Goal: Task Accomplishment & Management: Manage account settings

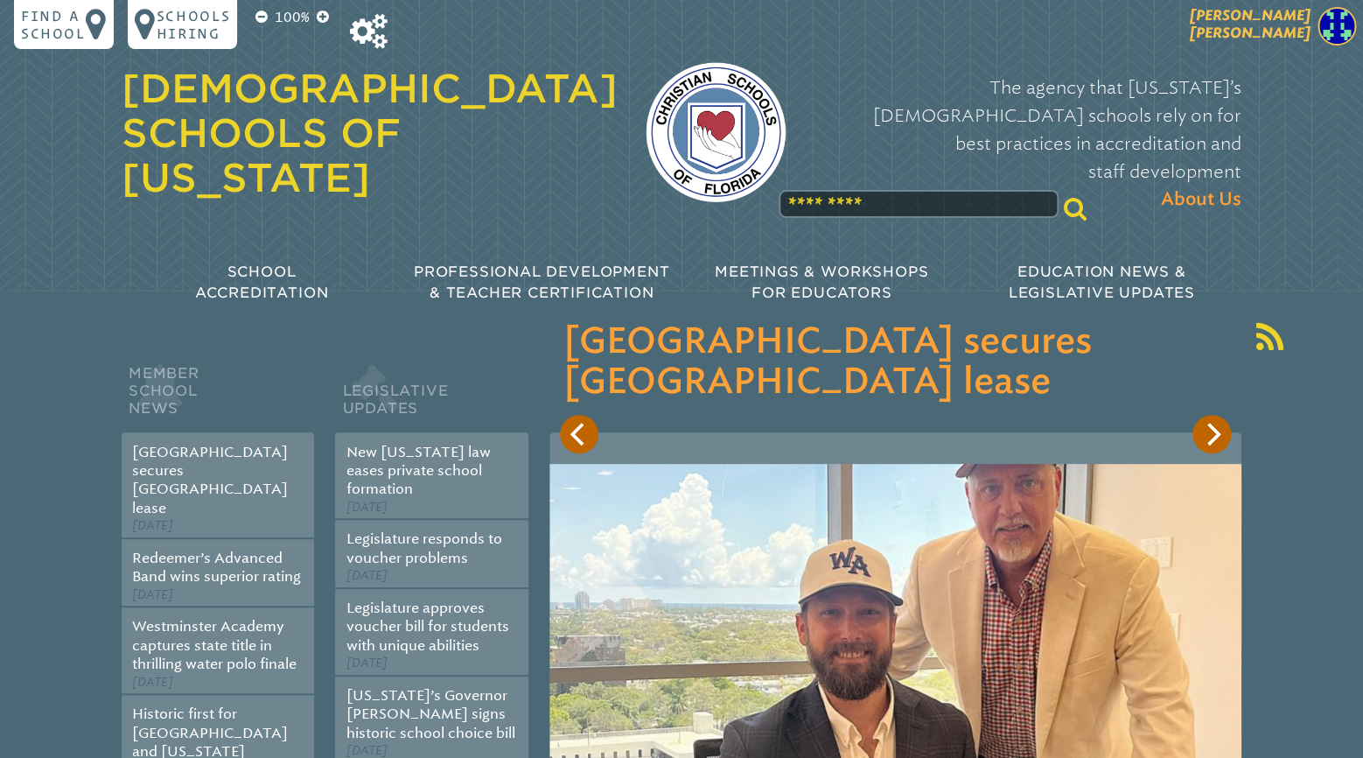
click at [1278, 30] on span "[PERSON_NAME]" at bounding box center [1250, 24] width 121 height 34
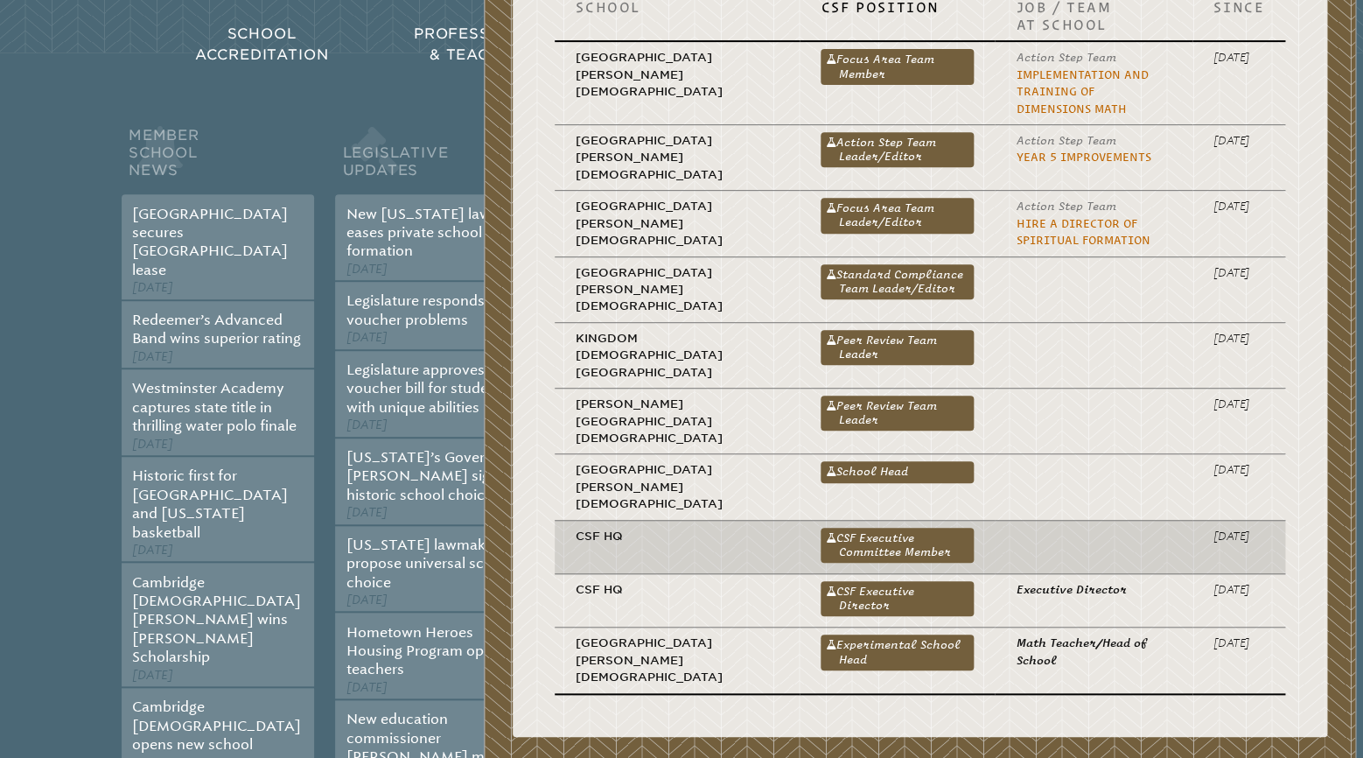
scroll to position [367, 0]
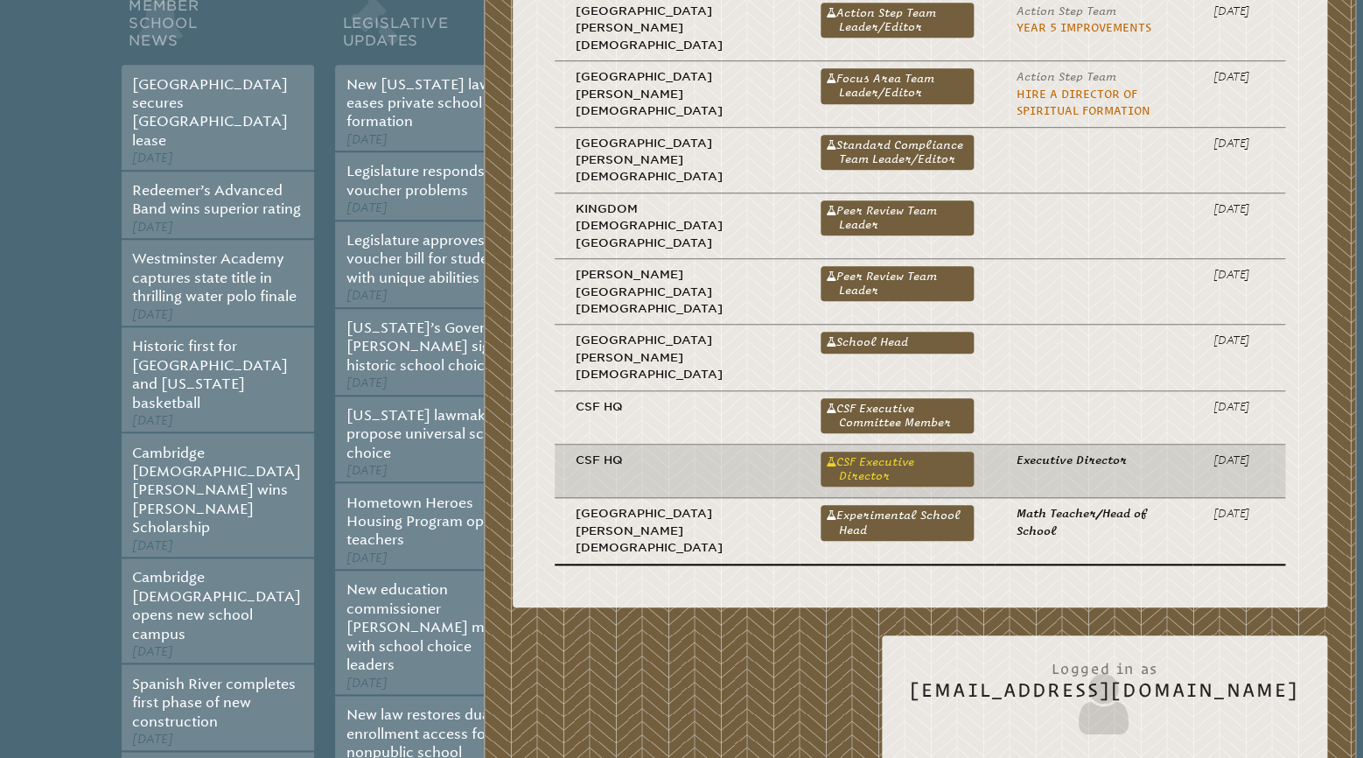
click at [838, 451] on link "CSF Executive Director" at bounding box center [897, 468] width 153 height 35
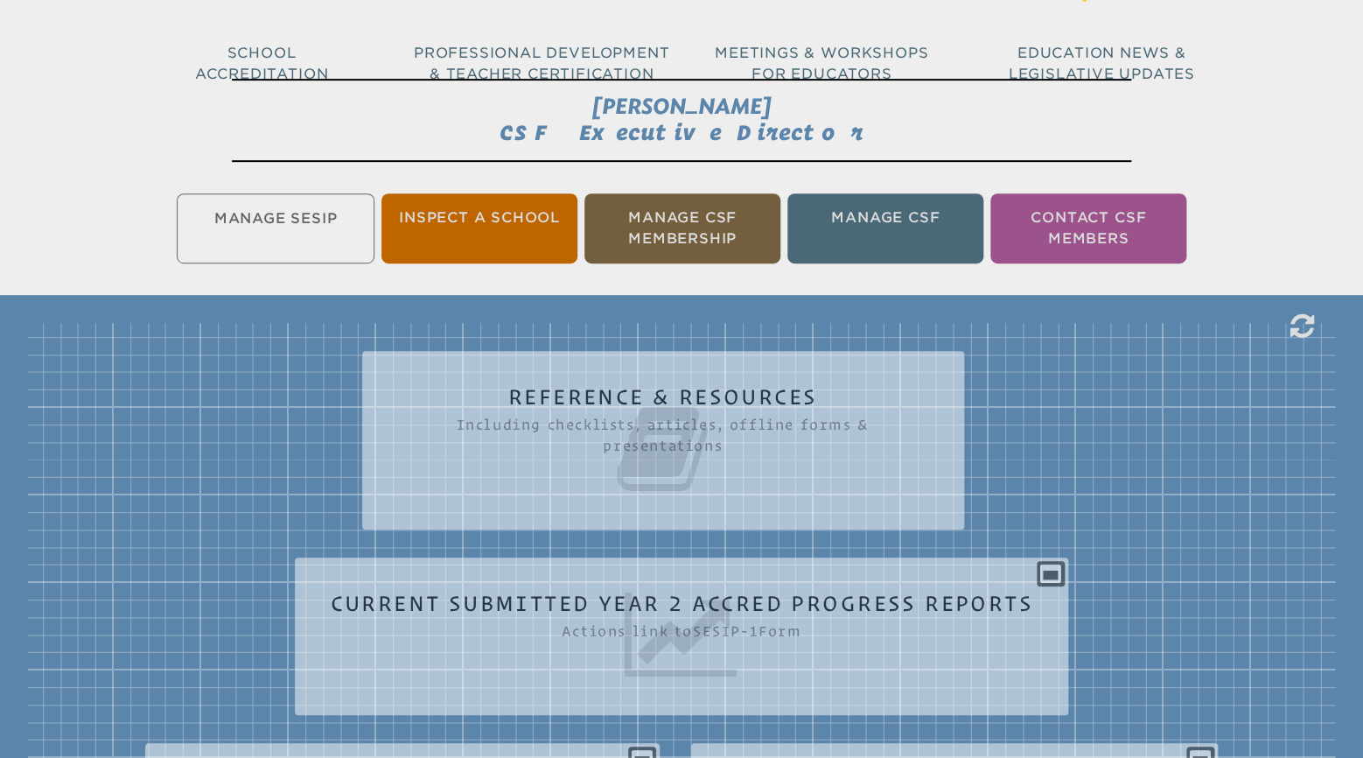
scroll to position [184, 0]
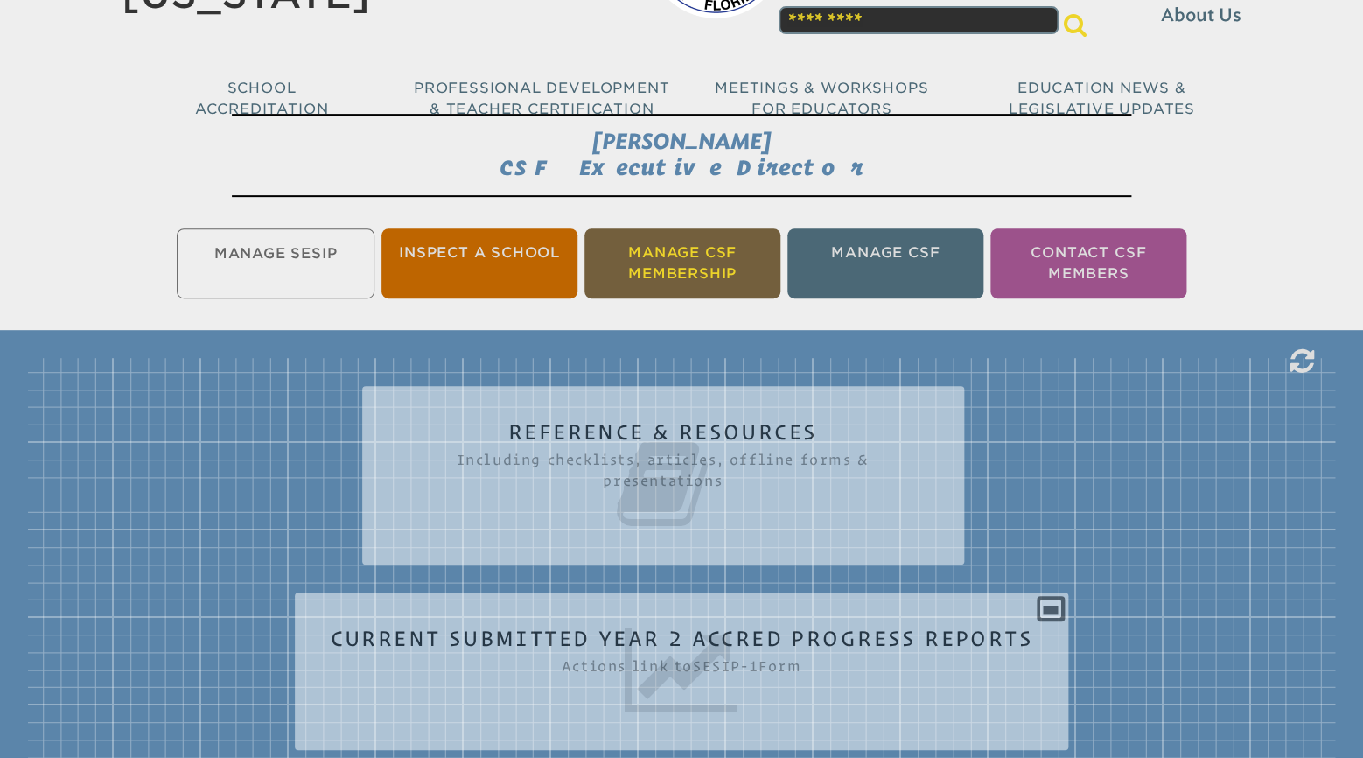
click at [706, 273] on li "Manage CSF Membership" at bounding box center [682, 263] width 196 height 70
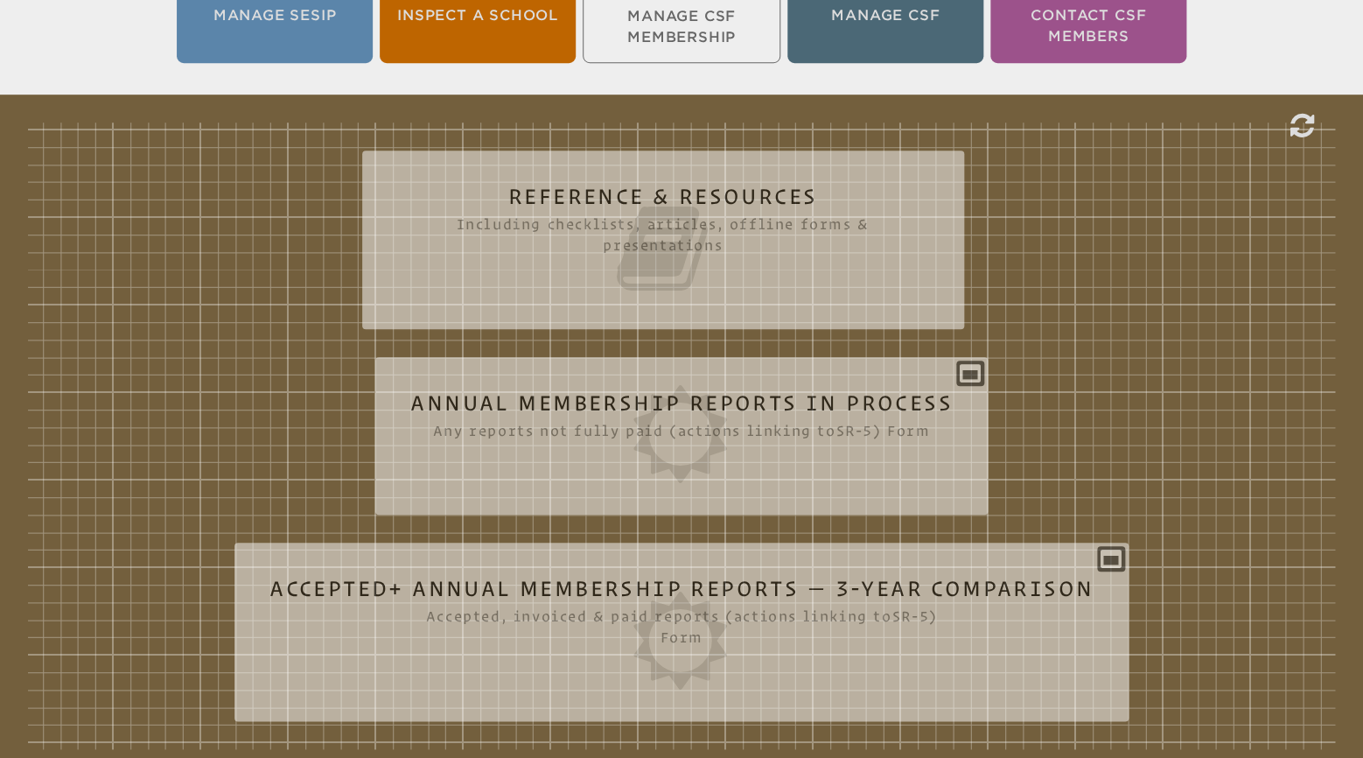
scroll to position [459, 0]
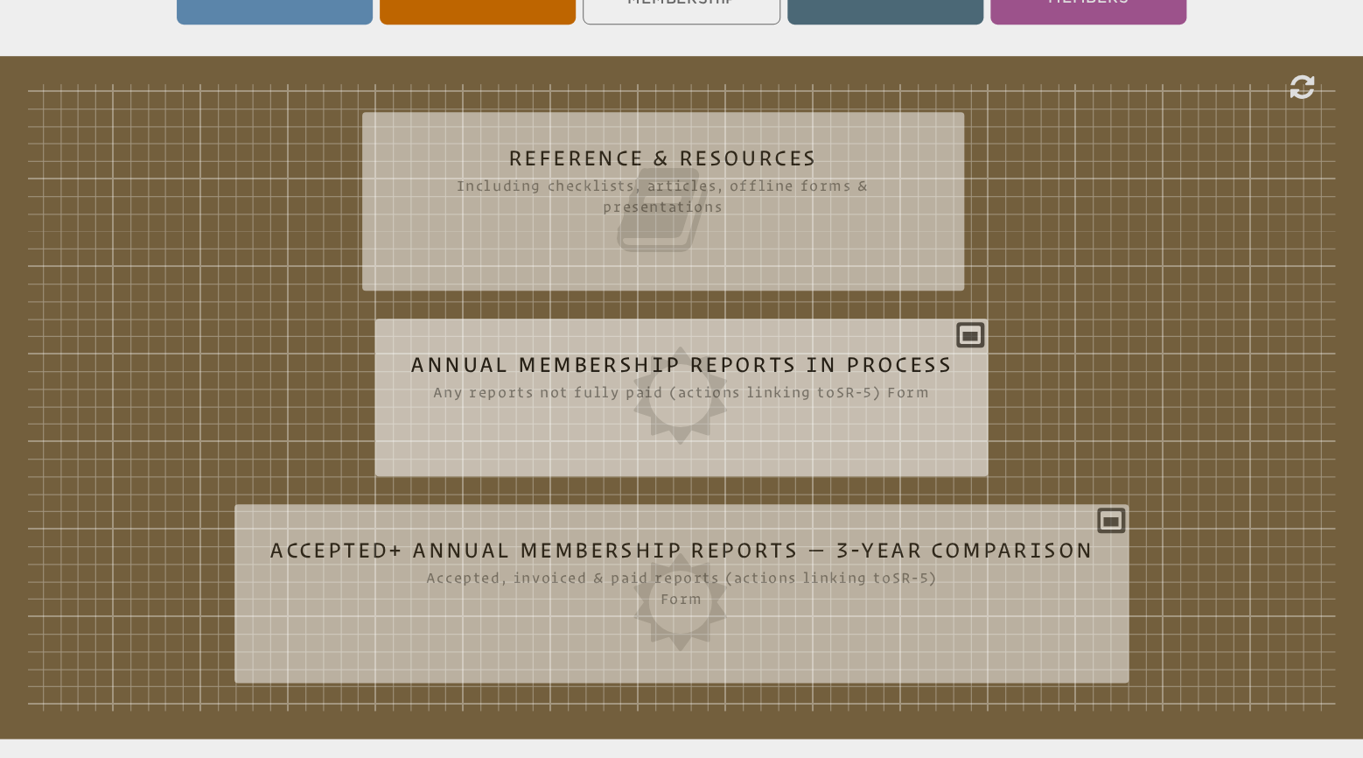
click at [664, 361] on icon at bounding box center [680, 395] width 541 height 98
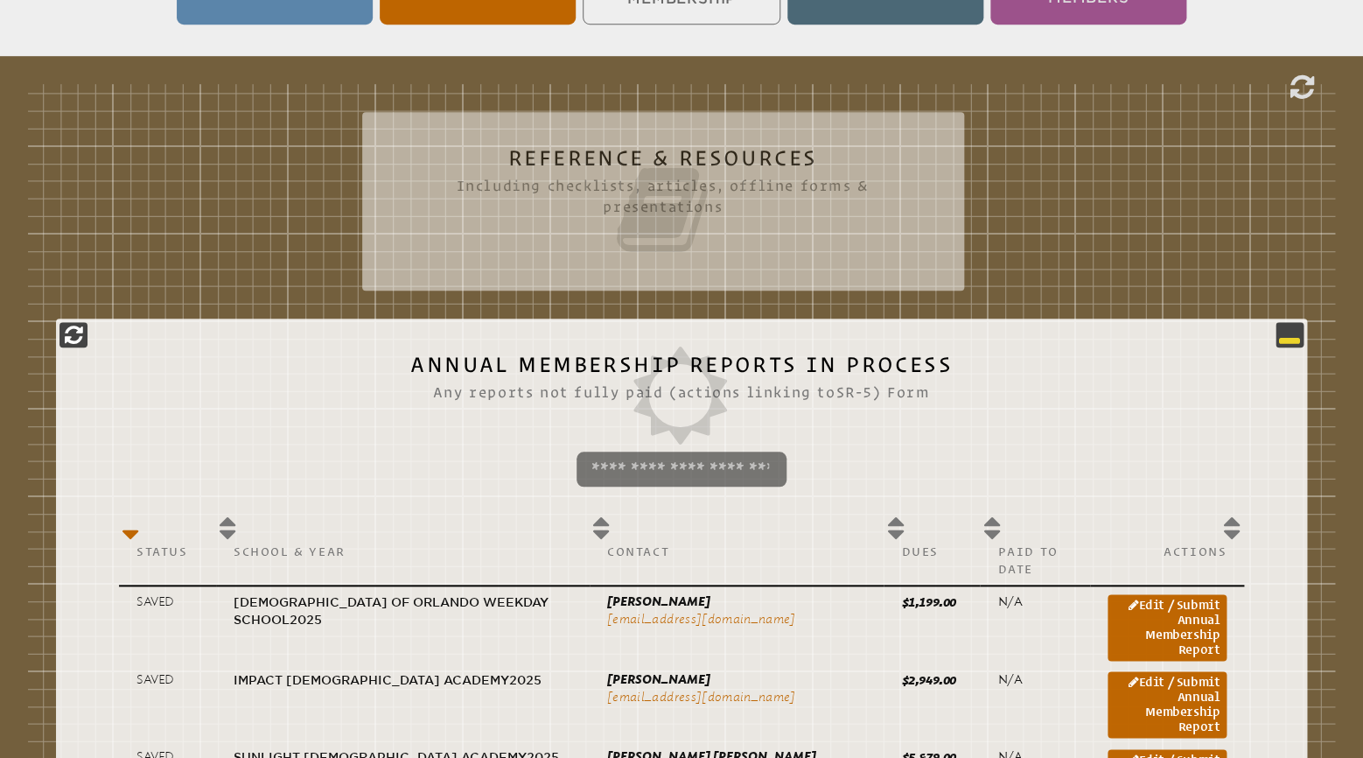
click at [1285, 339] on icon at bounding box center [1289, 334] width 21 height 21
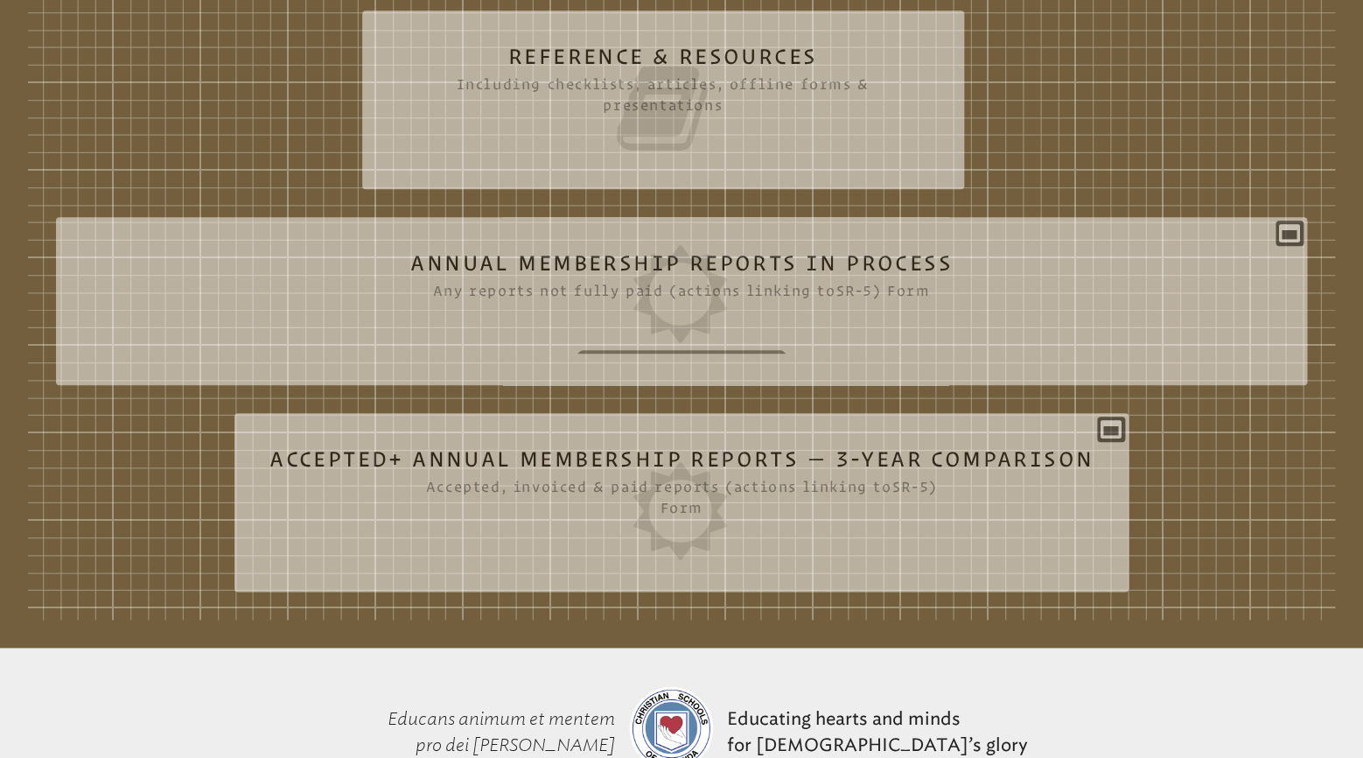
scroll to position [577, 0]
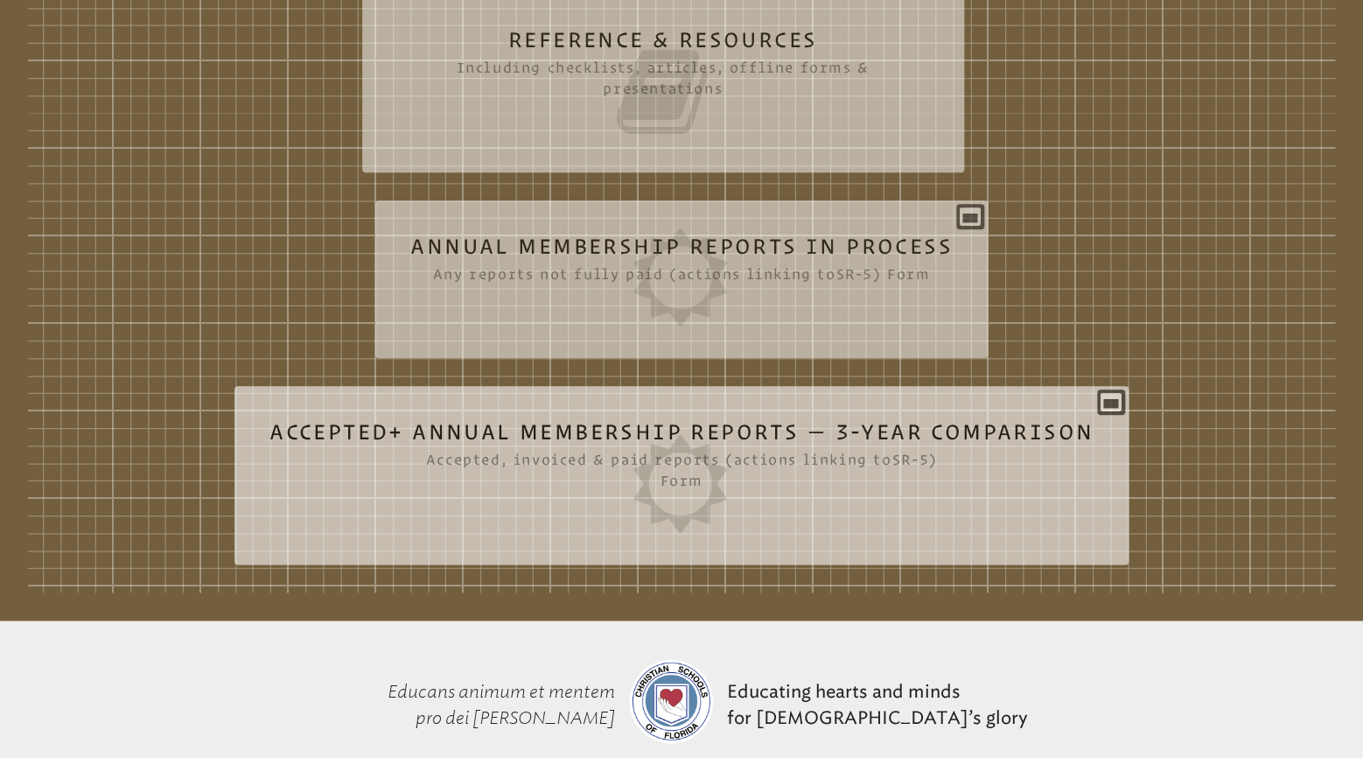
click at [591, 429] on h2 "Accepted+ Annual Membership Reports — 3-Year Comparison Accepted, invoiced & pa…" at bounding box center [681, 477] width 824 height 112
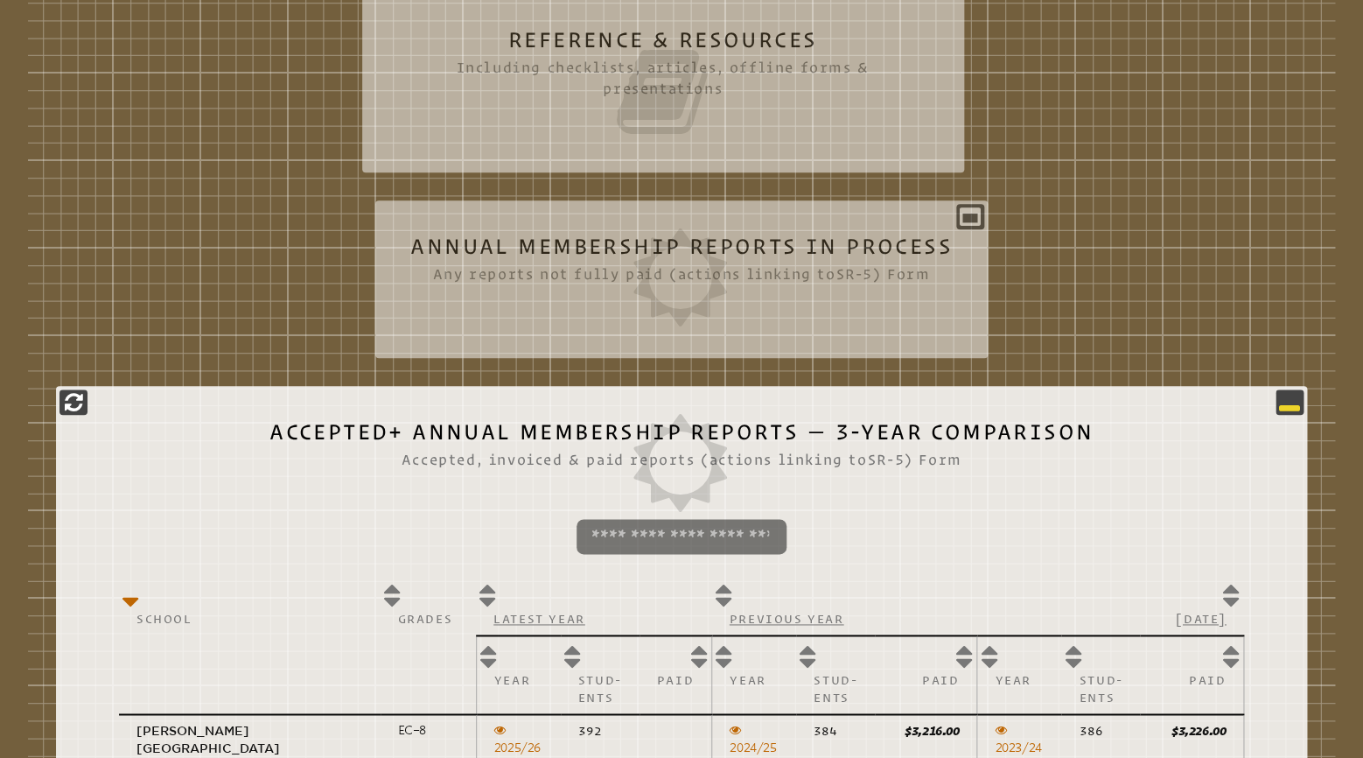
click at [1294, 403] on icon at bounding box center [1289, 401] width 21 height 21
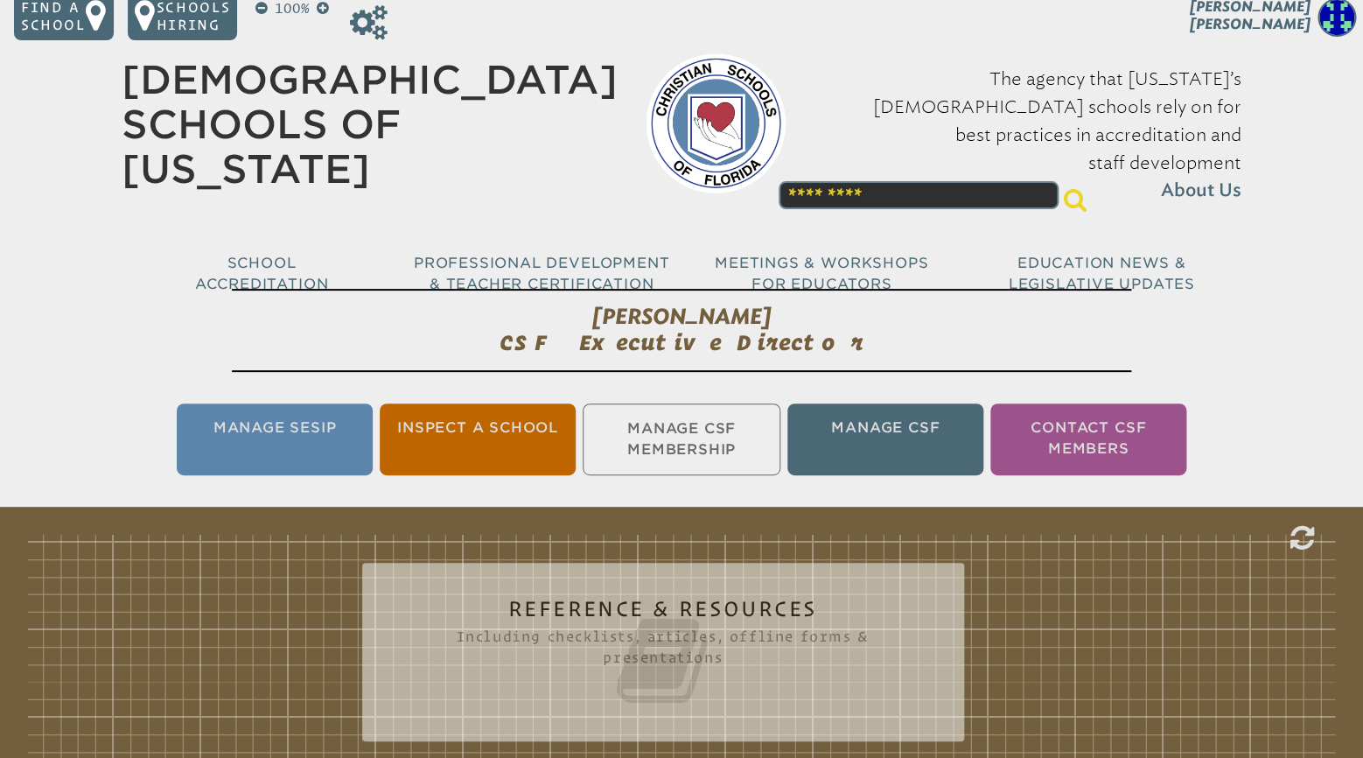
scroll to position [0, 0]
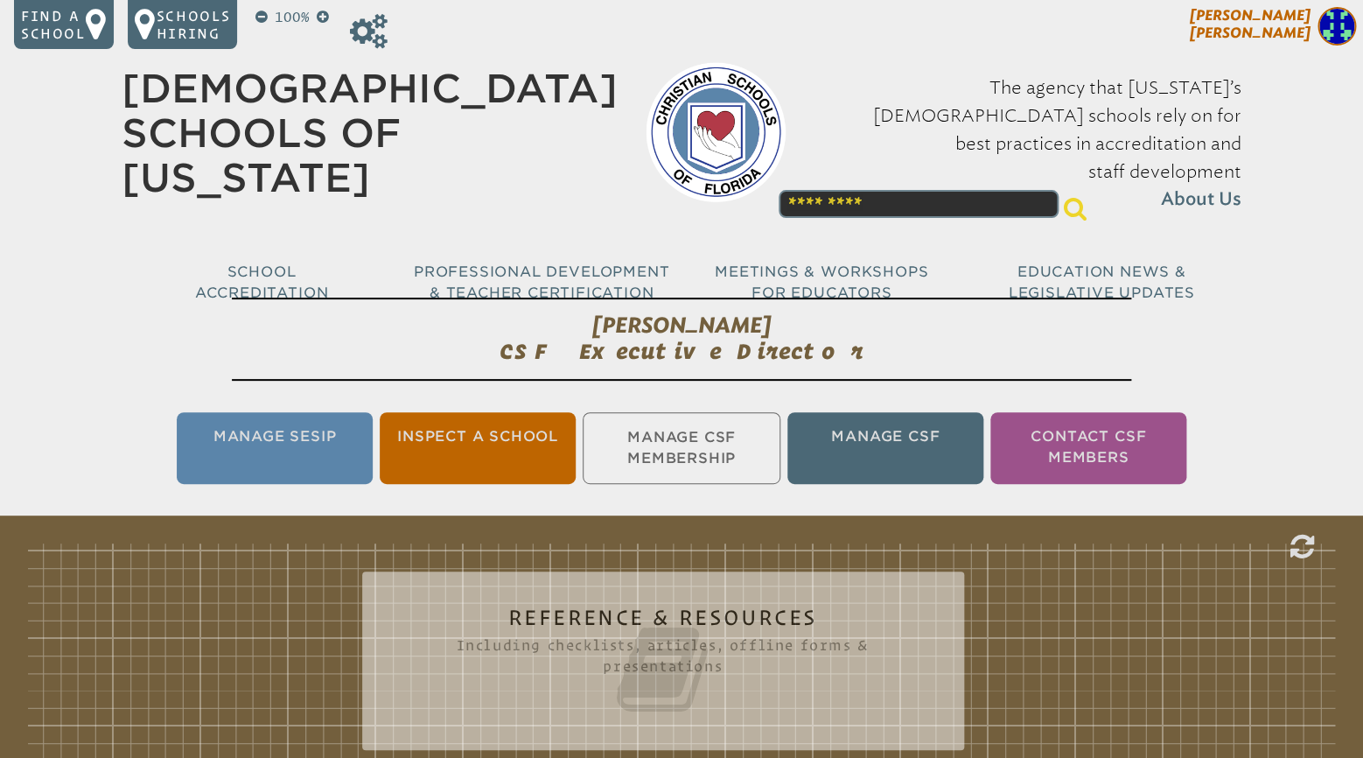
click at [1341, 32] on img at bounding box center [1336, 26] width 38 height 38
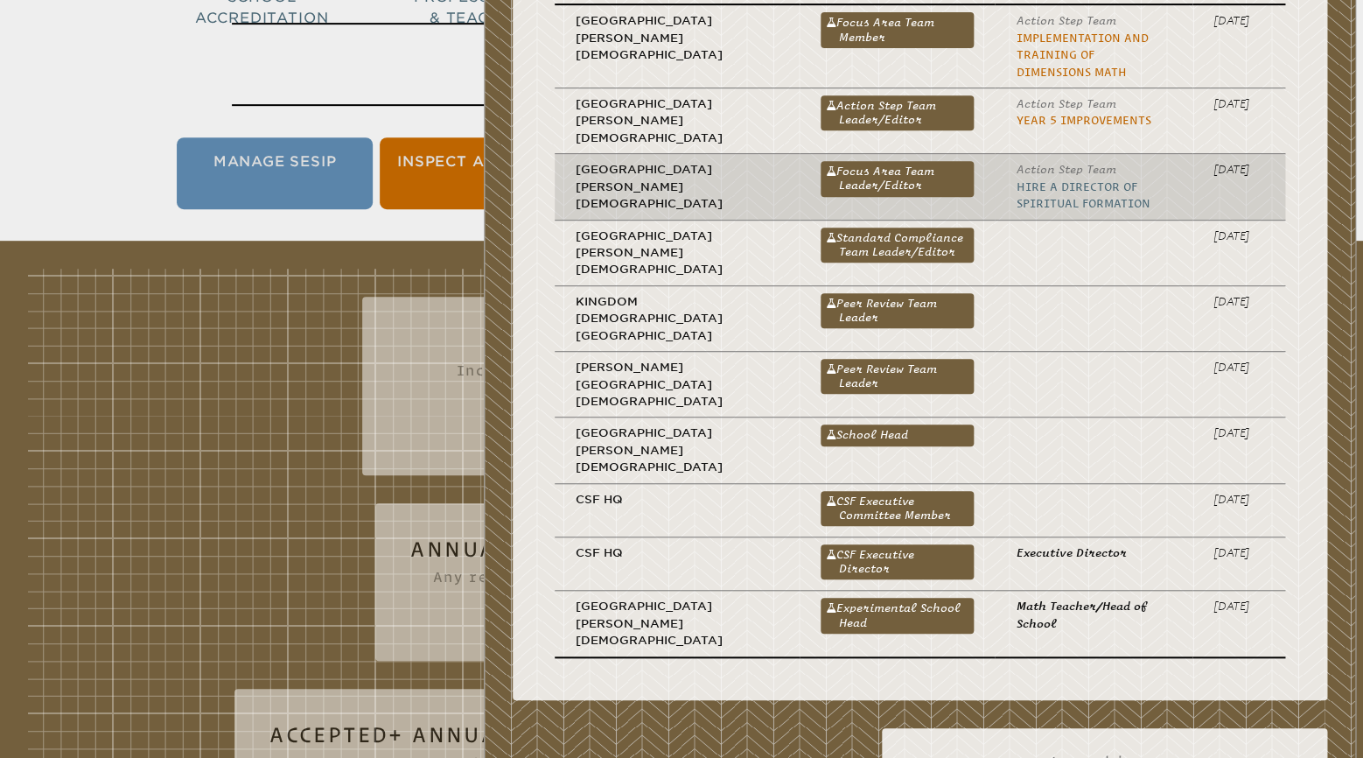
scroll to position [276, 0]
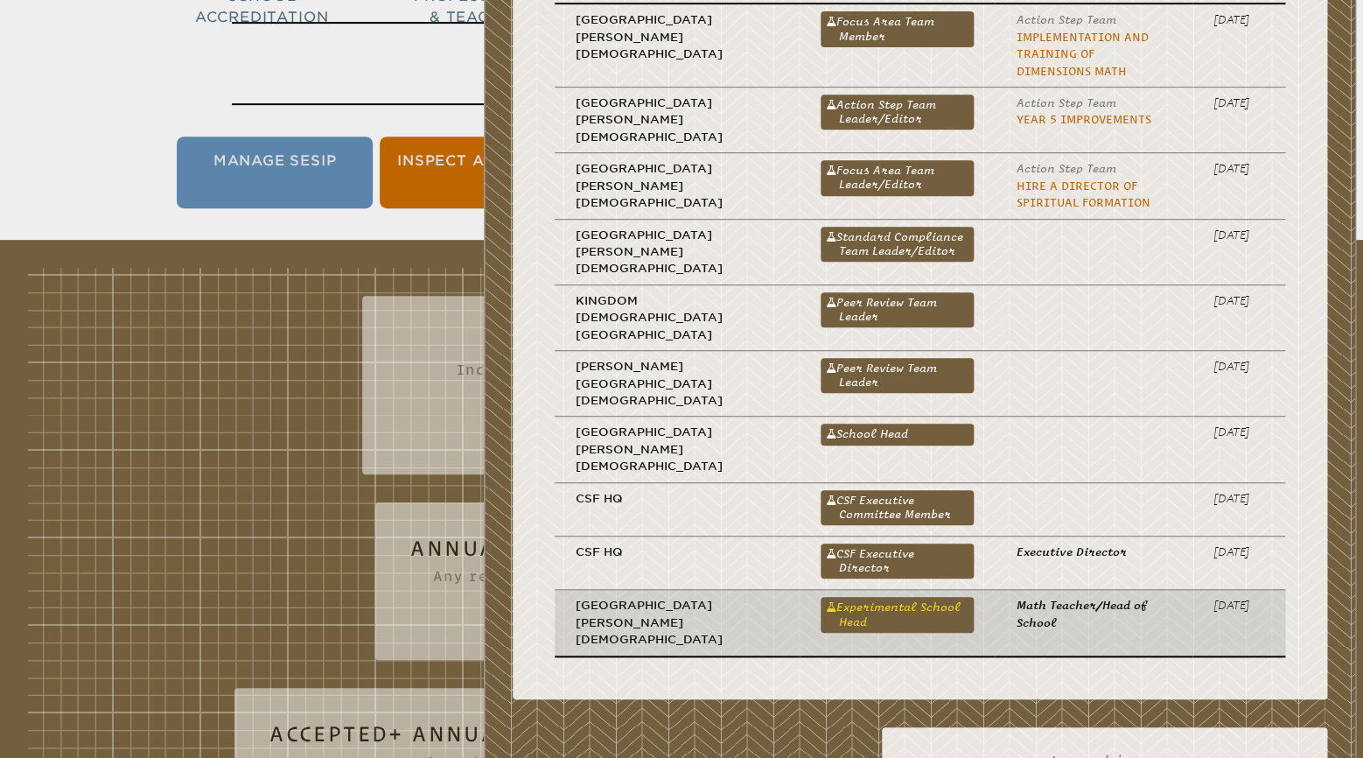
click at [903, 597] on link "Experimental School Head" at bounding box center [897, 614] width 153 height 35
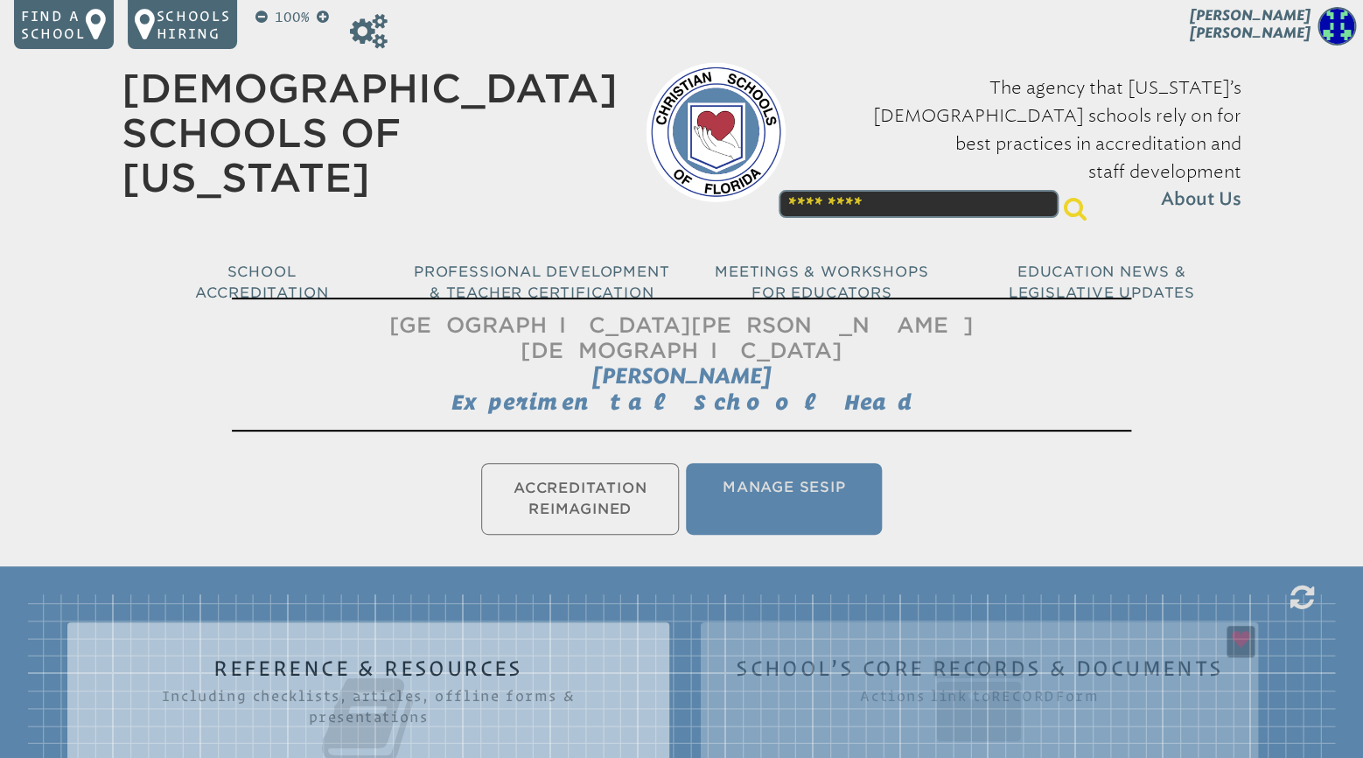
click at [615, 480] on ul "Accreditation Reimagined Manage SESIP" at bounding box center [681, 498] width 1363 height 79
click at [1332, 33] on img at bounding box center [1336, 26] width 38 height 38
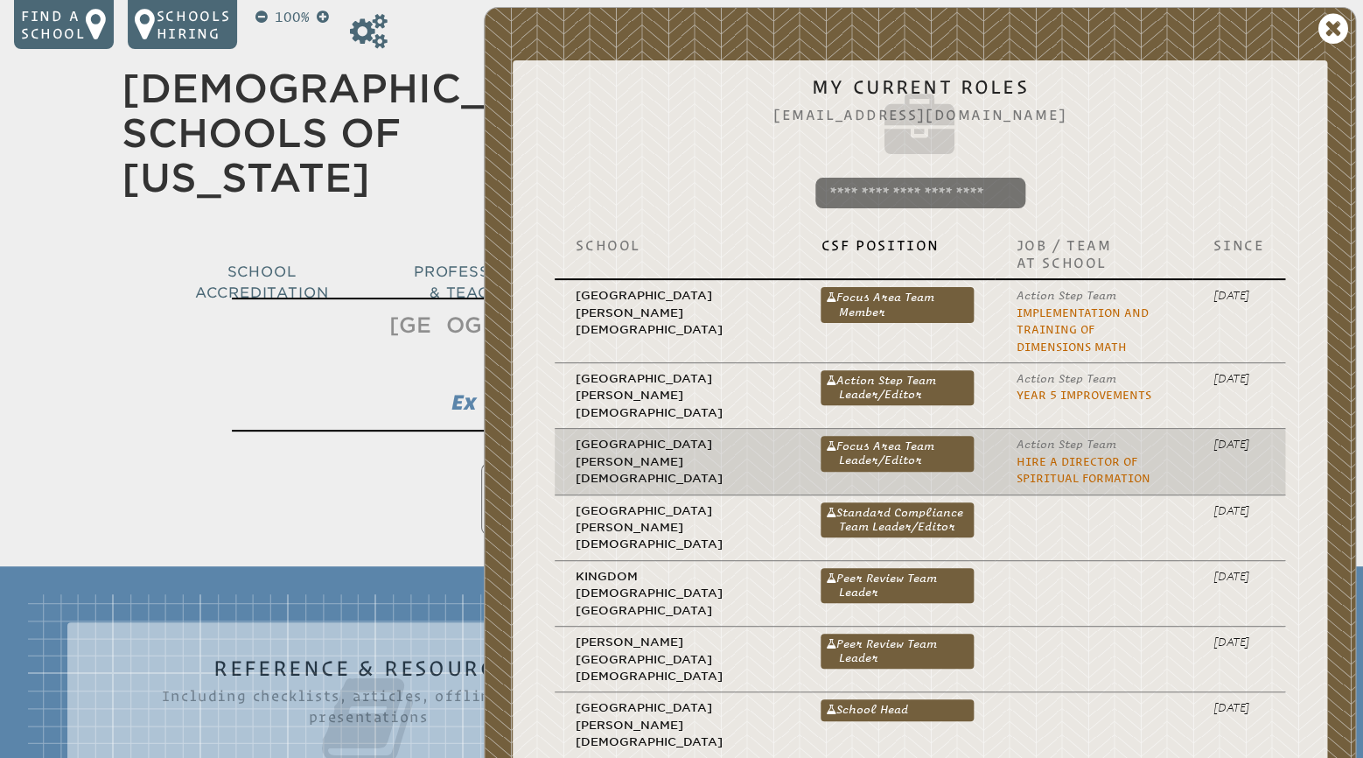
scroll to position [92, 0]
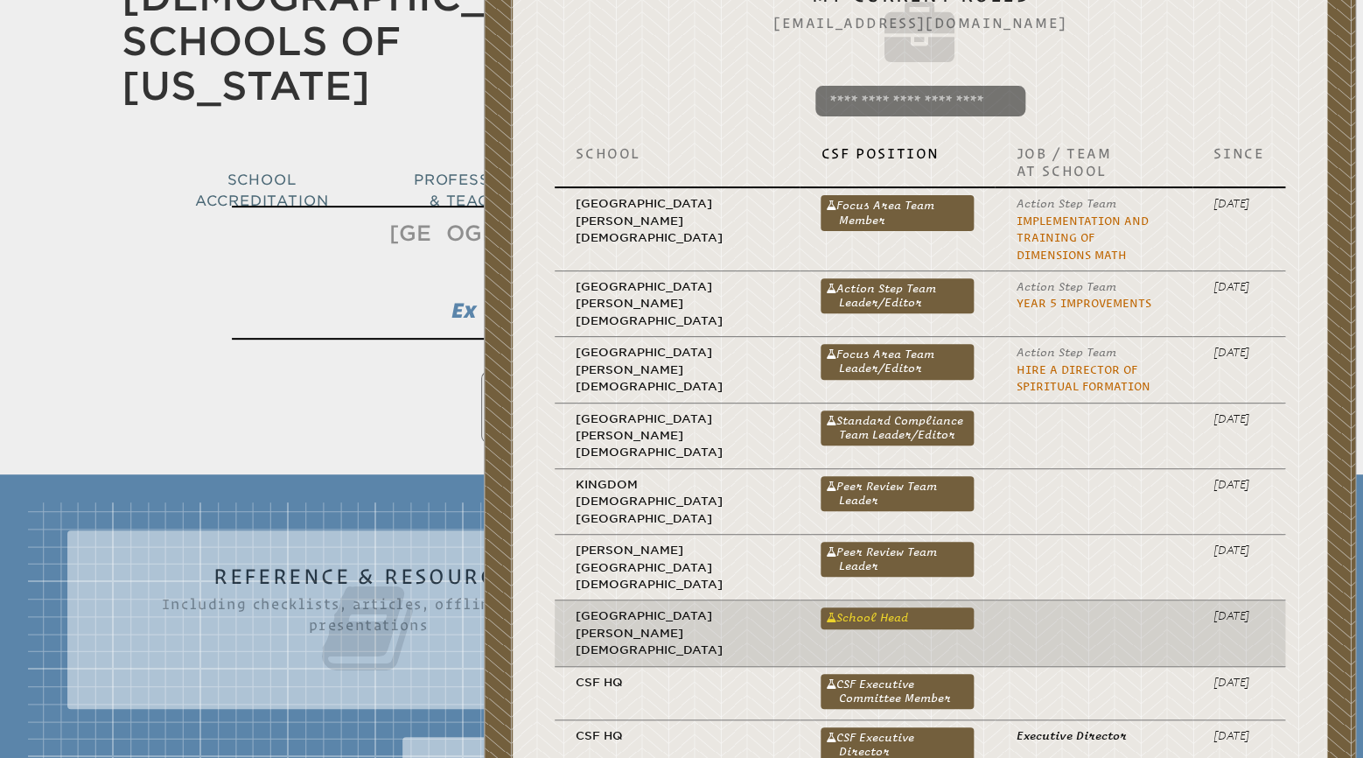
click at [889, 607] on link "School Head" at bounding box center [897, 617] width 153 height 21
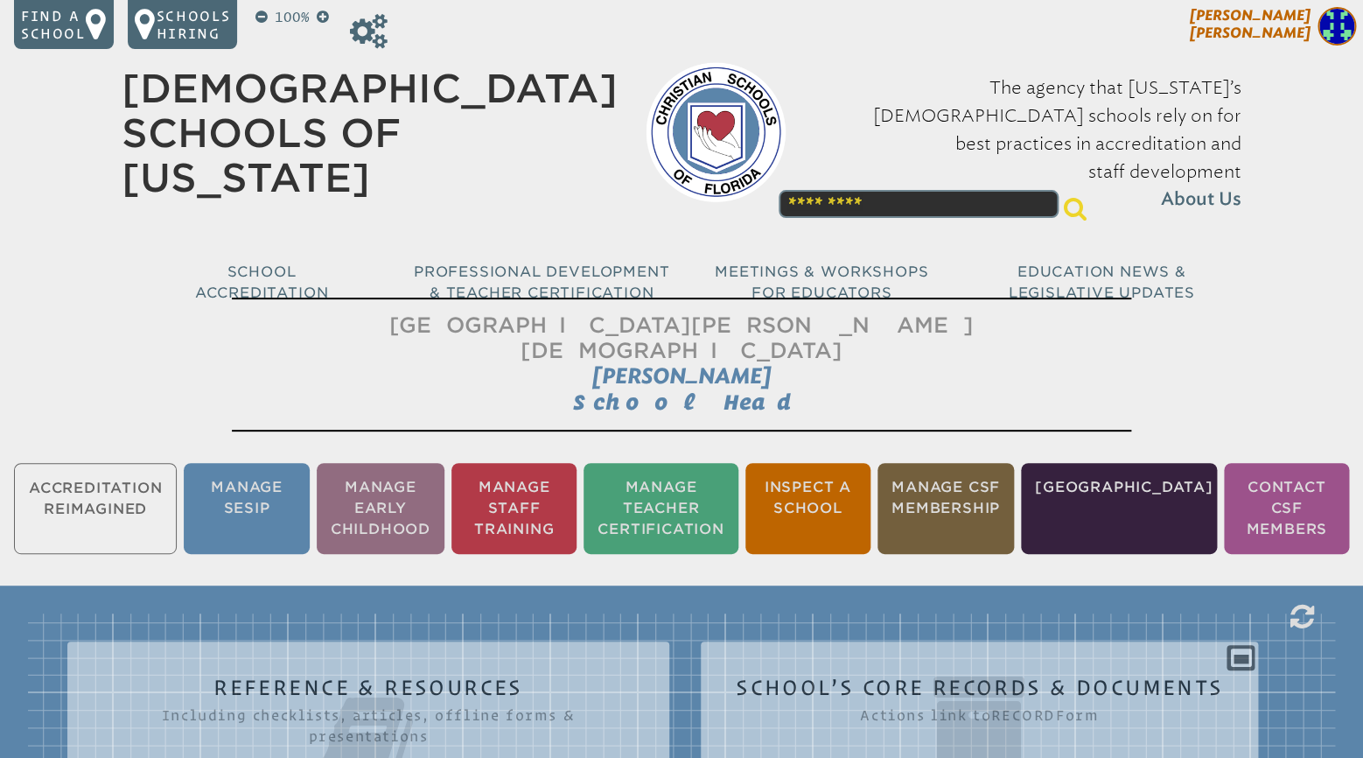
click at [1322, 29] on img at bounding box center [1336, 26] width 38 height 38
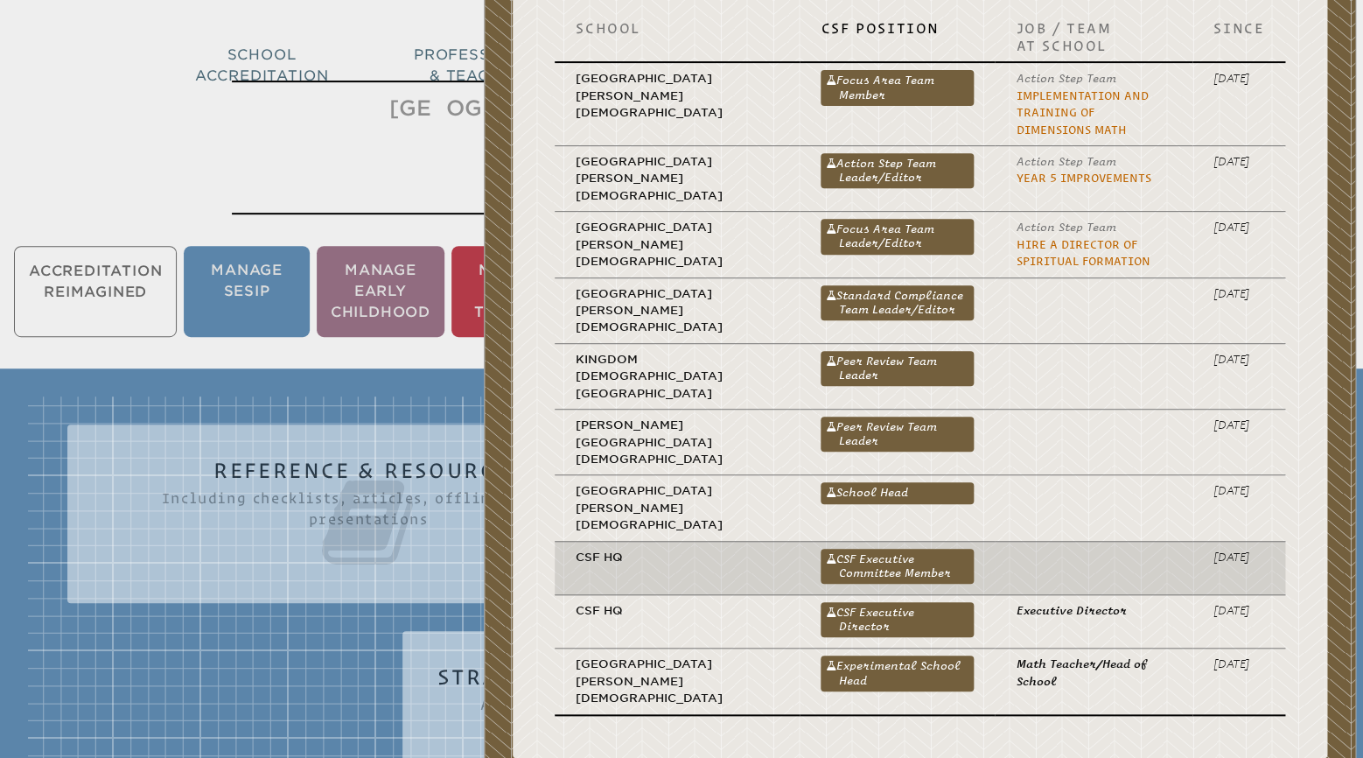
scroll to position [184, 0]
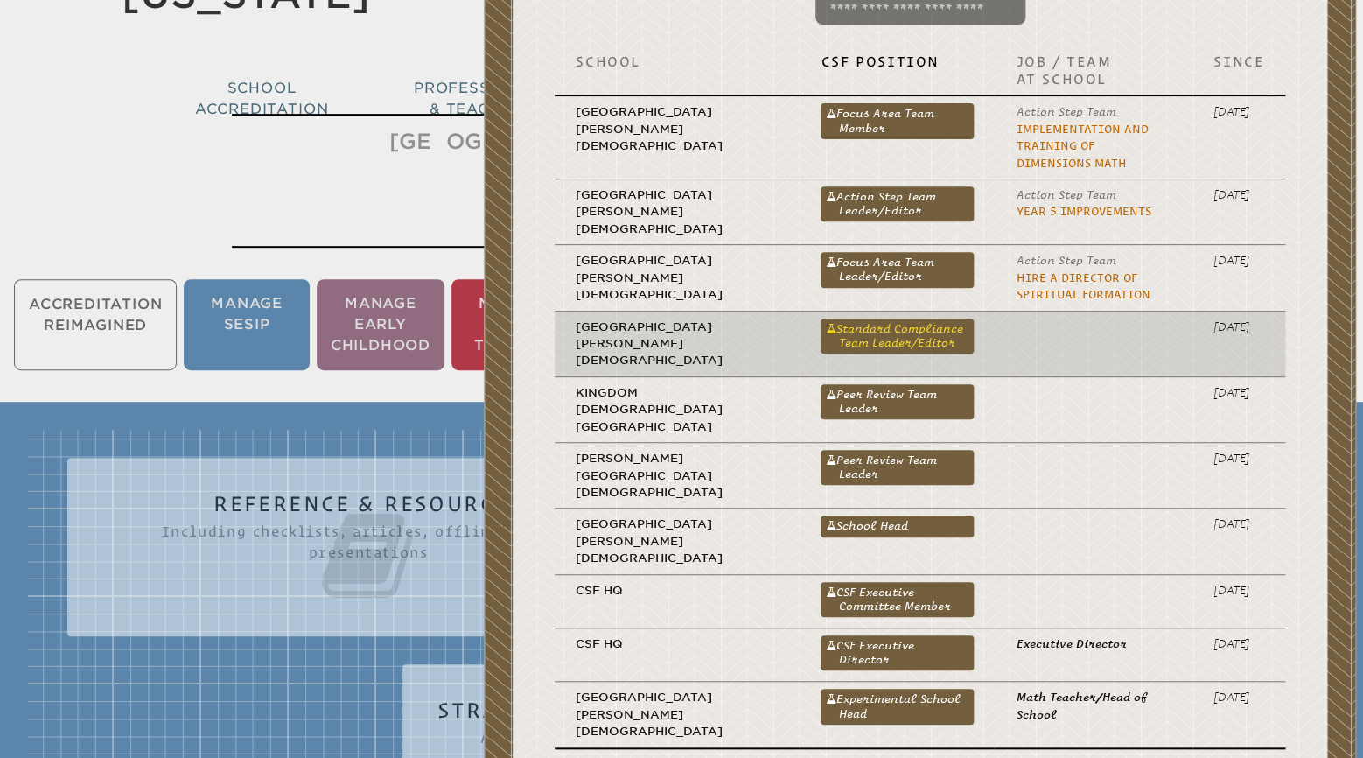
click at [846, 318] on link "Standard Compliance Team Leader/Editor" at bounding box center [897, 335] width 153 height 35
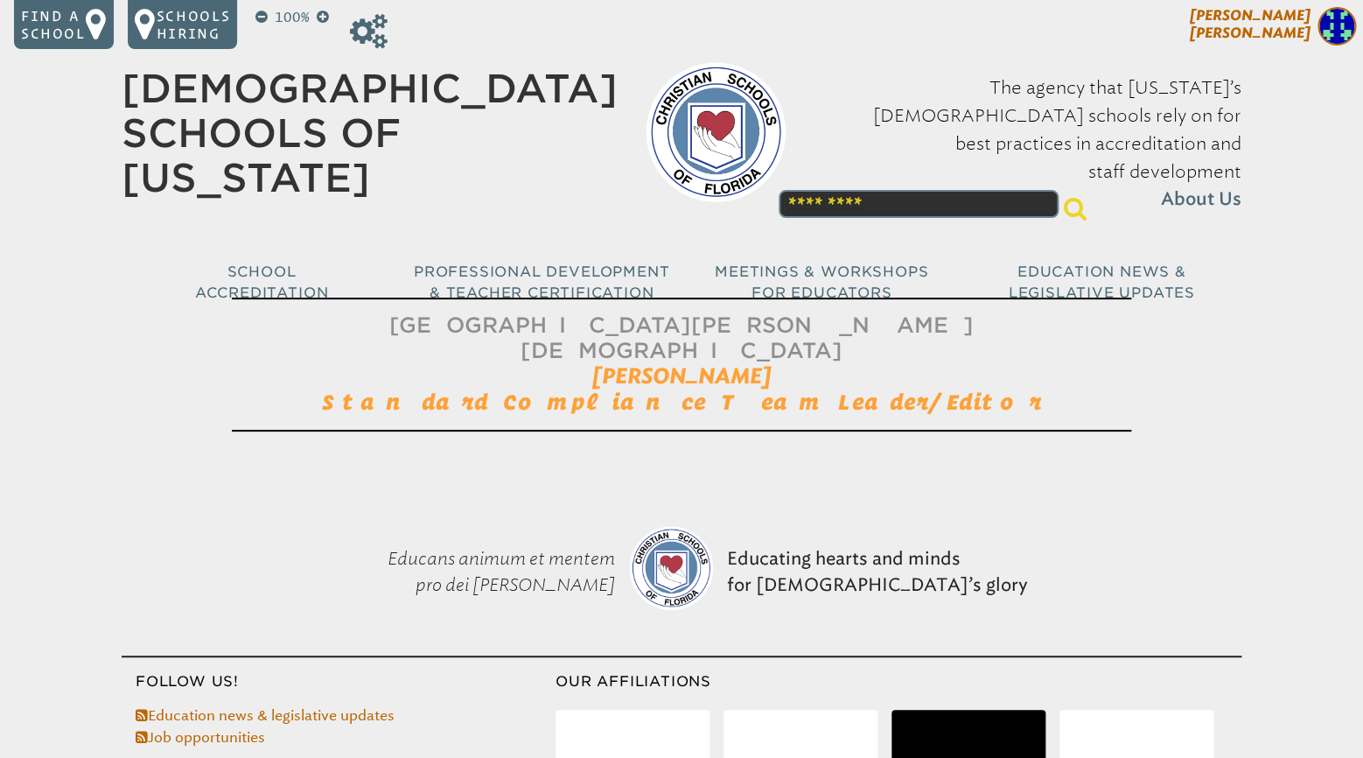
click at [1334, 27] on img at bounding box center [1336, 26] width 38 height 38
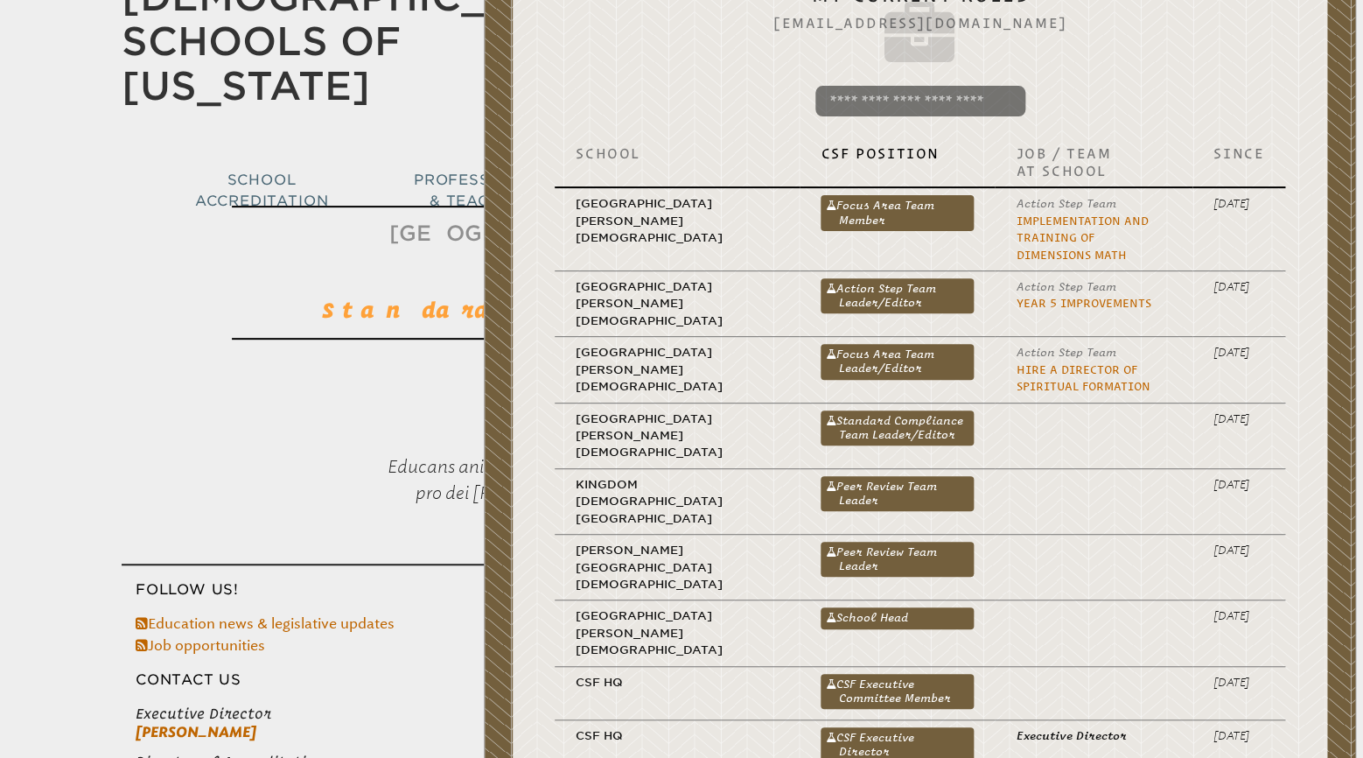
scroll to position [92, 0]
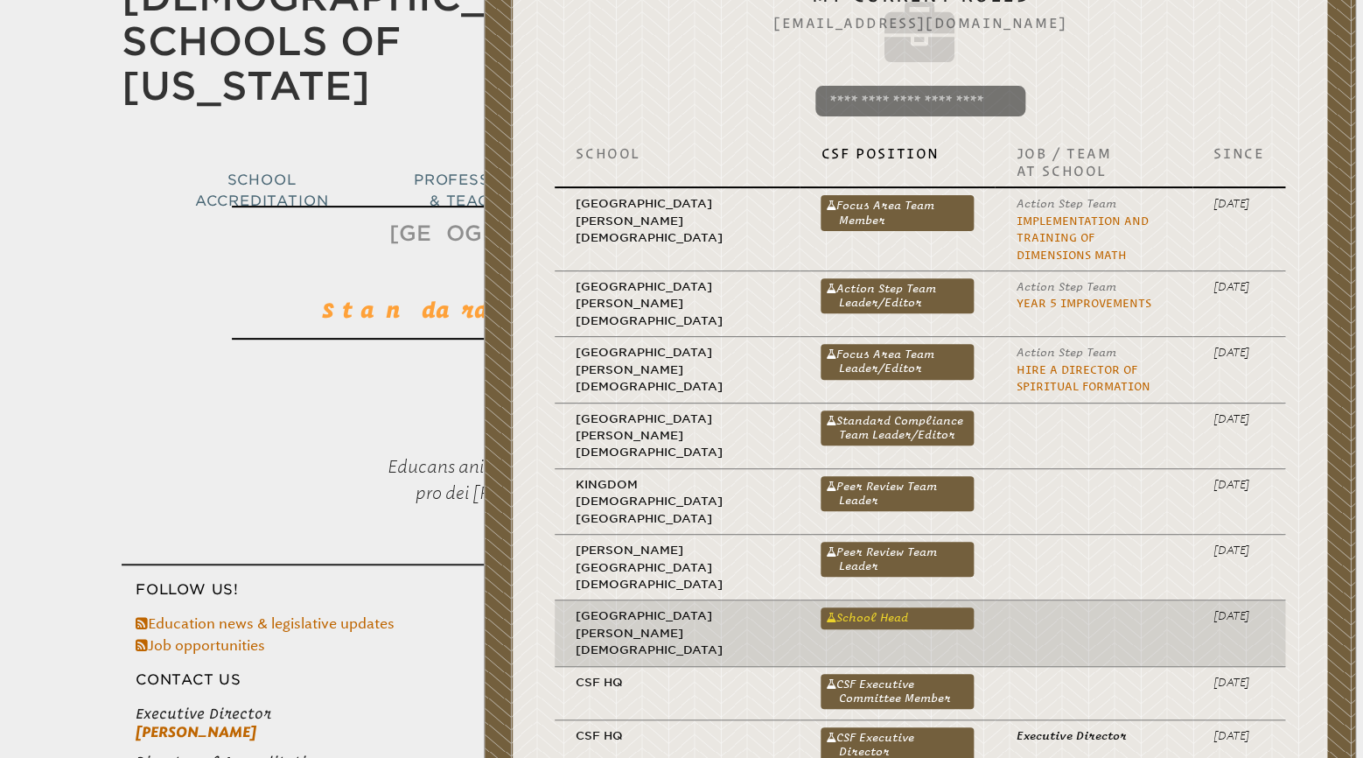
click at [821, 607] on link "School Head" at bounding box center [897, 617] width 153 height 21
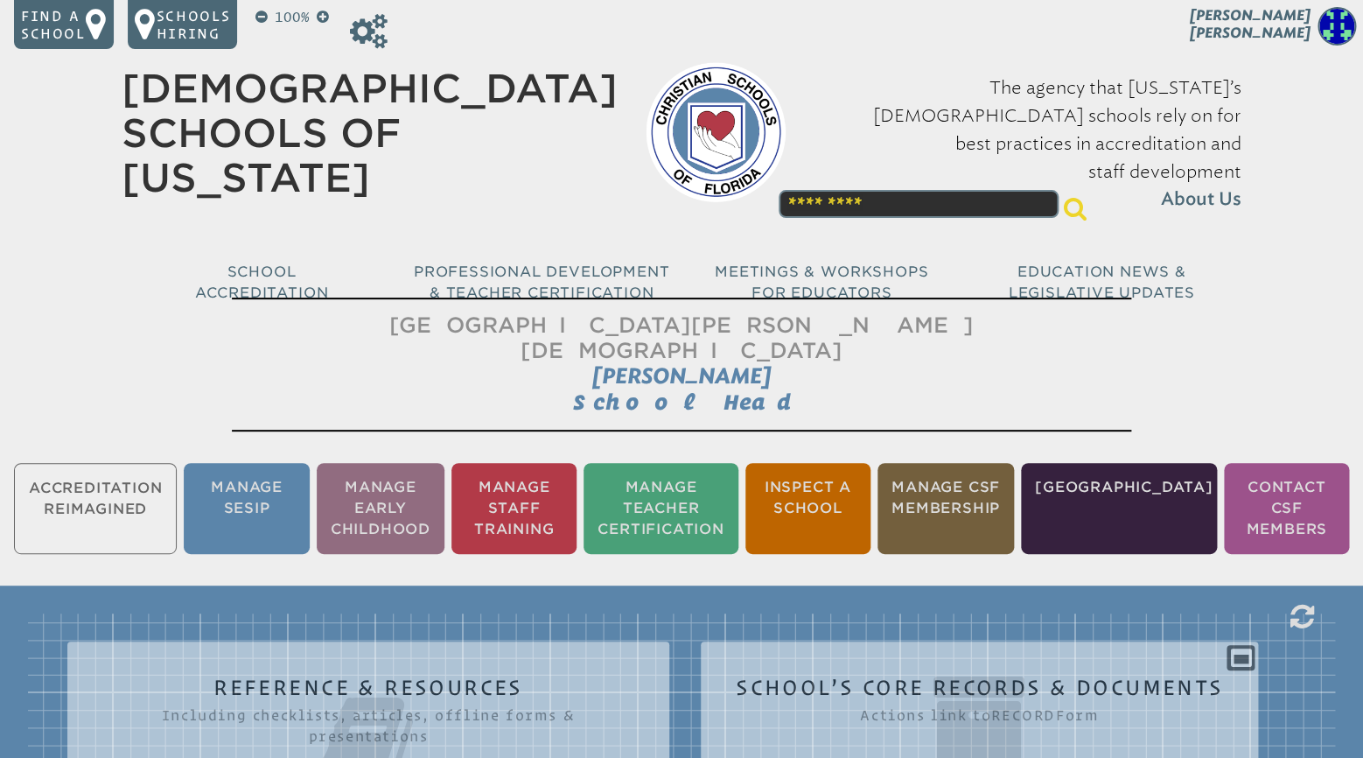
click at [112, 484] on ul "Accreditation Reimagined Manage SESIP Manage Early Childhood Manage Staff Train…" at bounding box center [681, 508] width 1363 height 98
click at [112, 480] on ul "Accreditation Reimagined Manage SESIP Manage Early Childhood Manage Staff Train…" at bounding box center [681, 508] width 1363 height 98
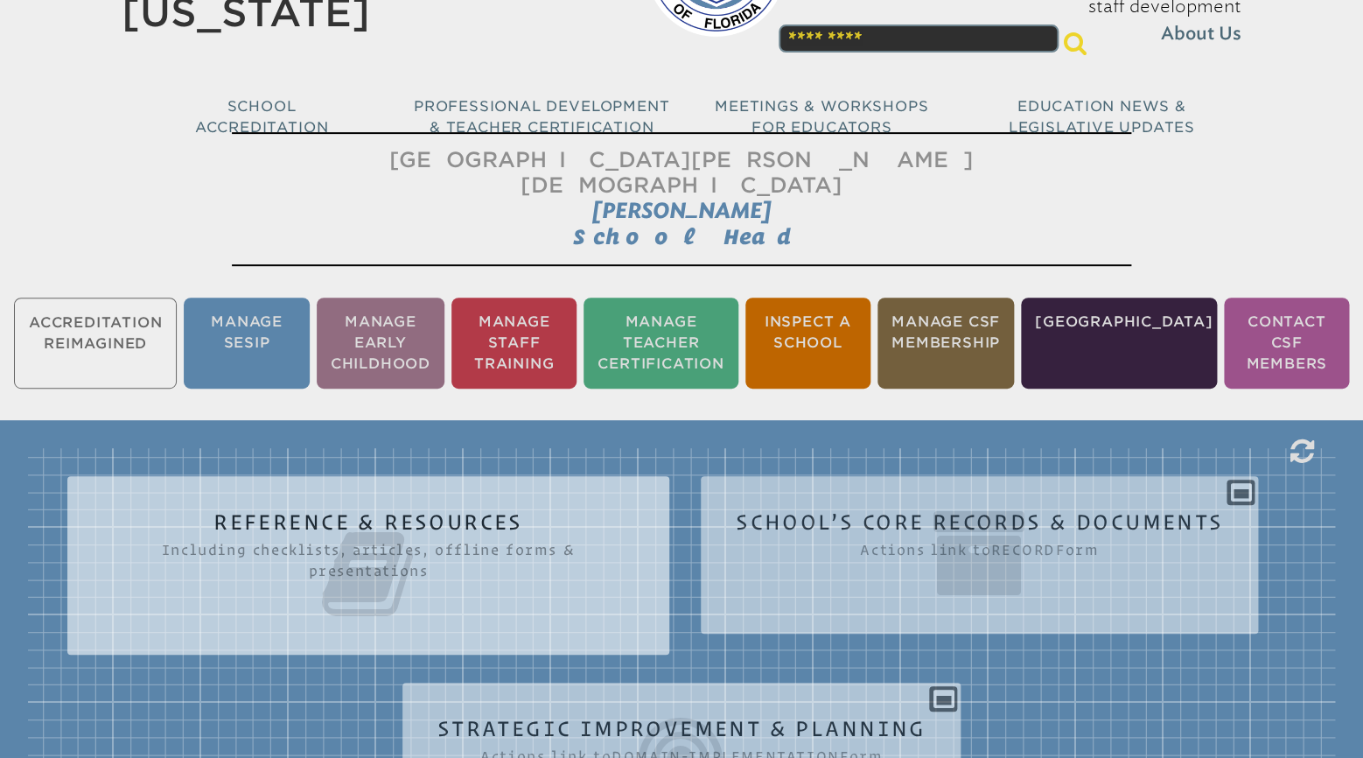
scroll to position [367, 0]
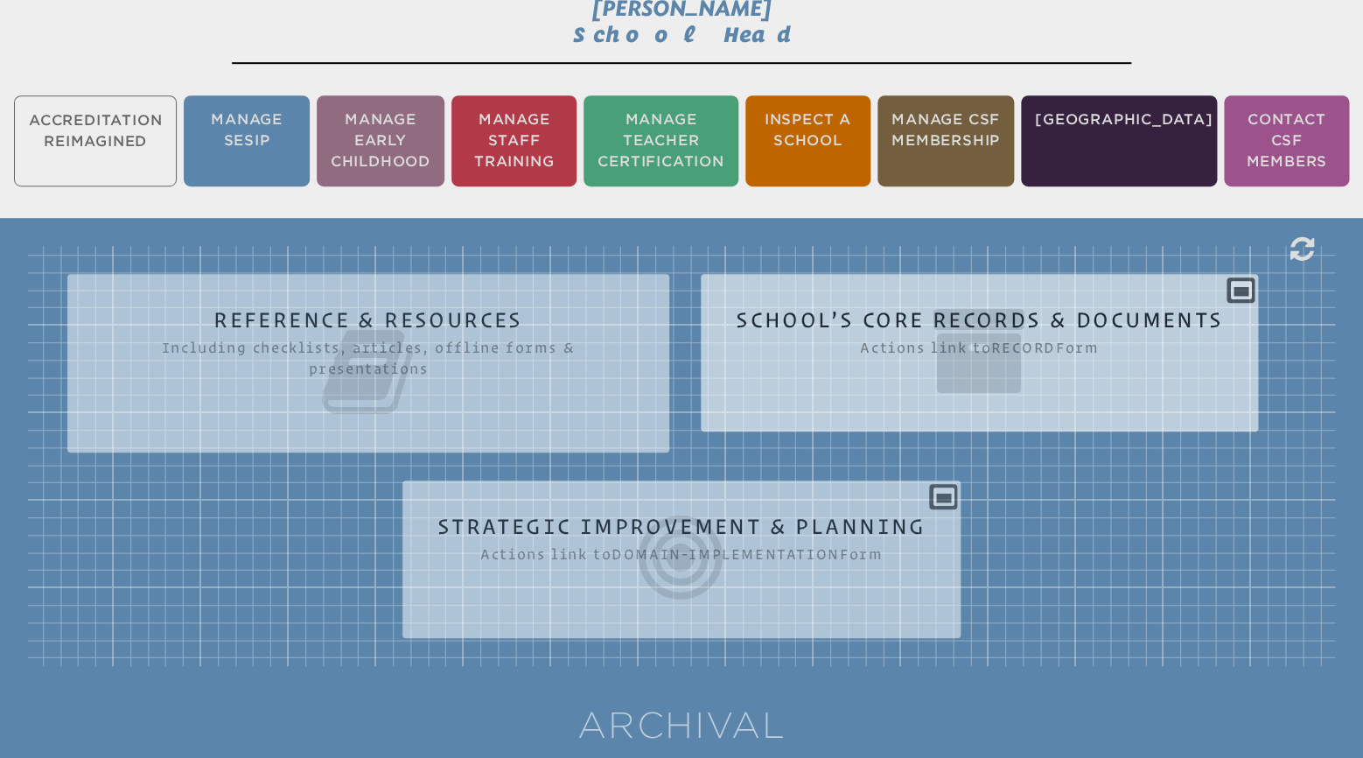
click at [1015, 302] on icon at bounding box center [979, 351] width 487 height 98
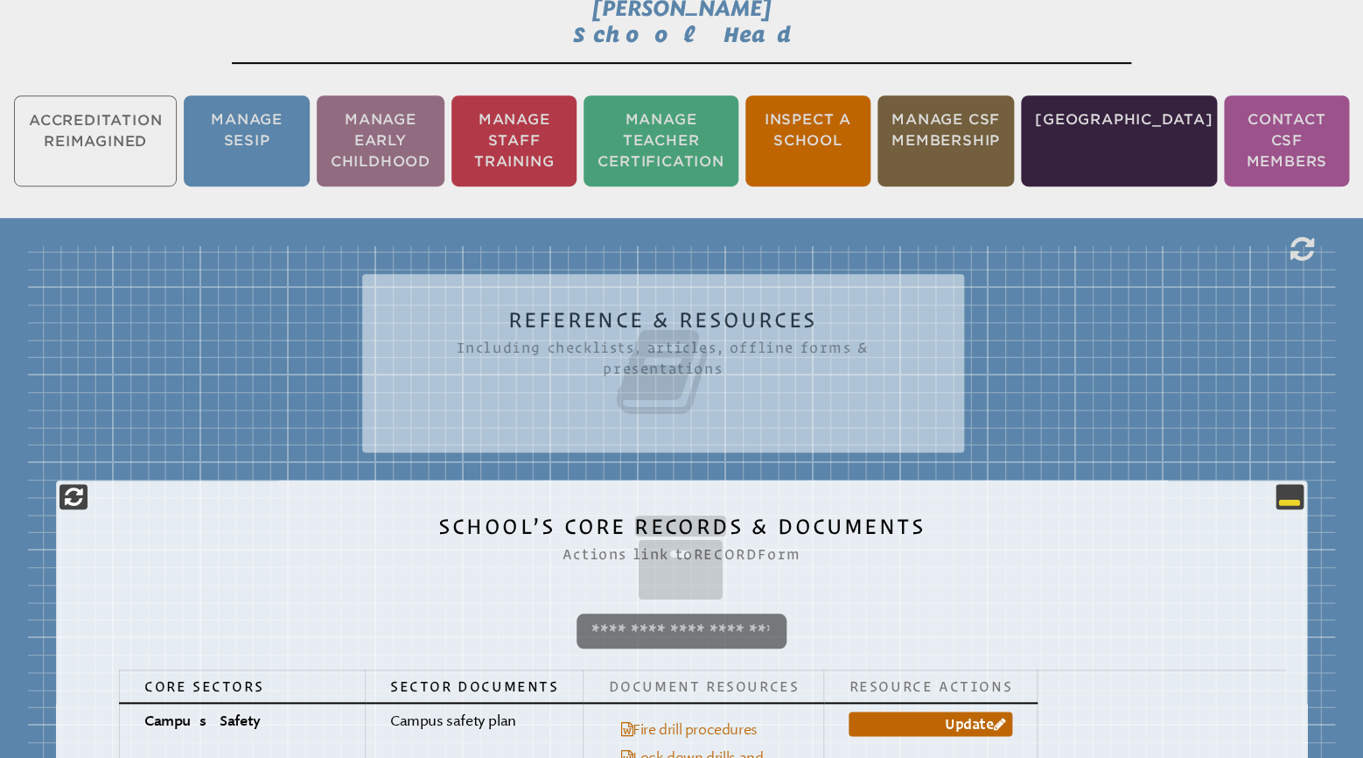
click at [1281, 486] on icon at bounding box center [1289, 496] width 21 height 21
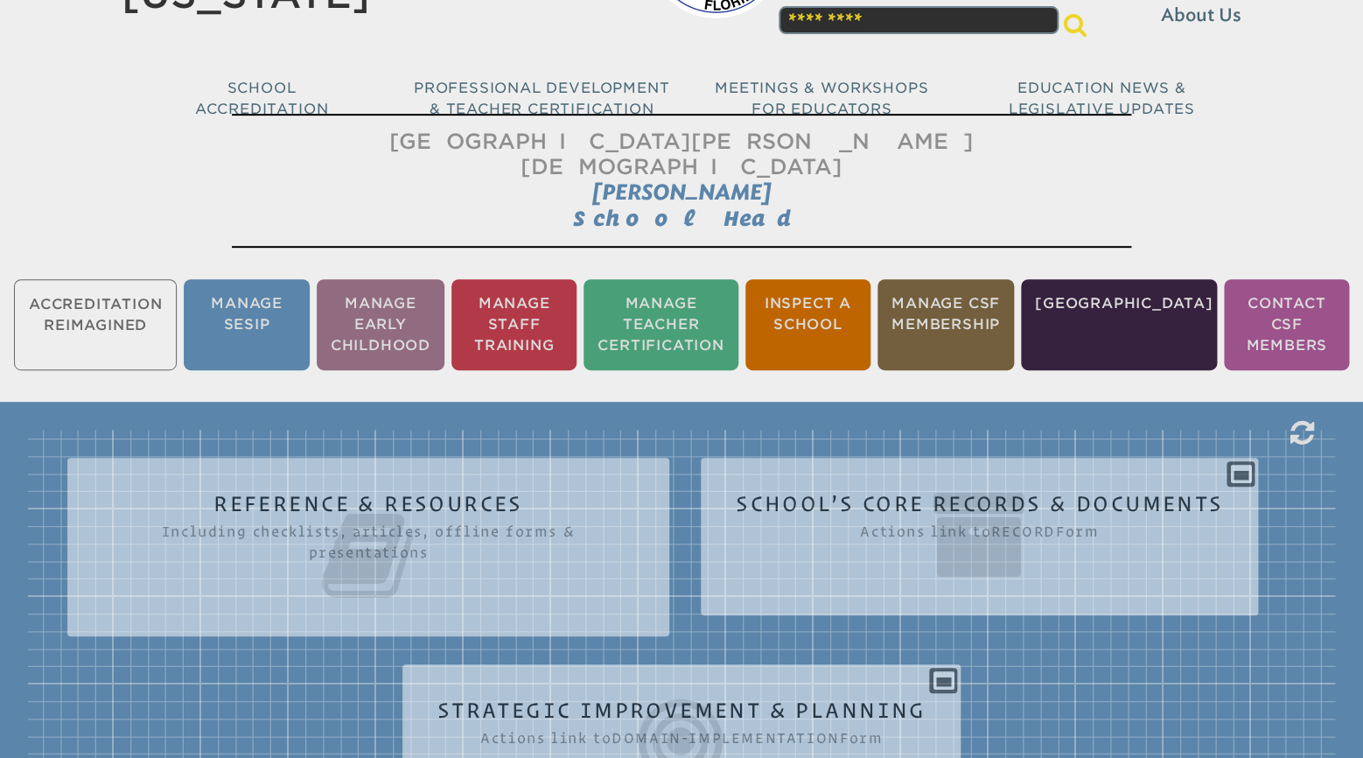
scroll to position [0, 0]
